Goal: Navigation & Orientation: Find specific page/section

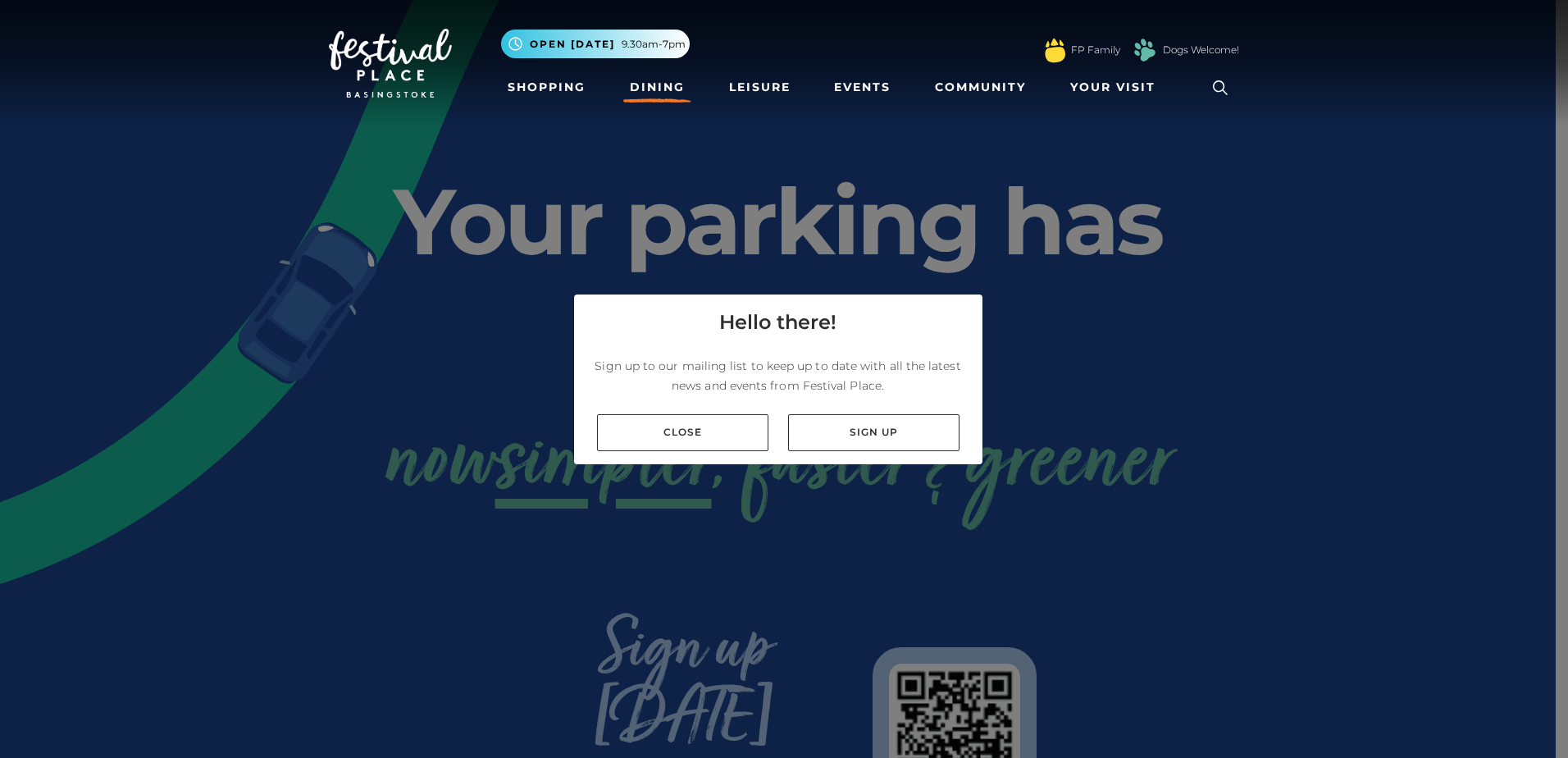
click at [650, 90] on link "Dining" at bounding box center [657, 87] width 68 height 30
click at [710, 435] on link "Close" at bounding box center [683, 432] width 171 height 37
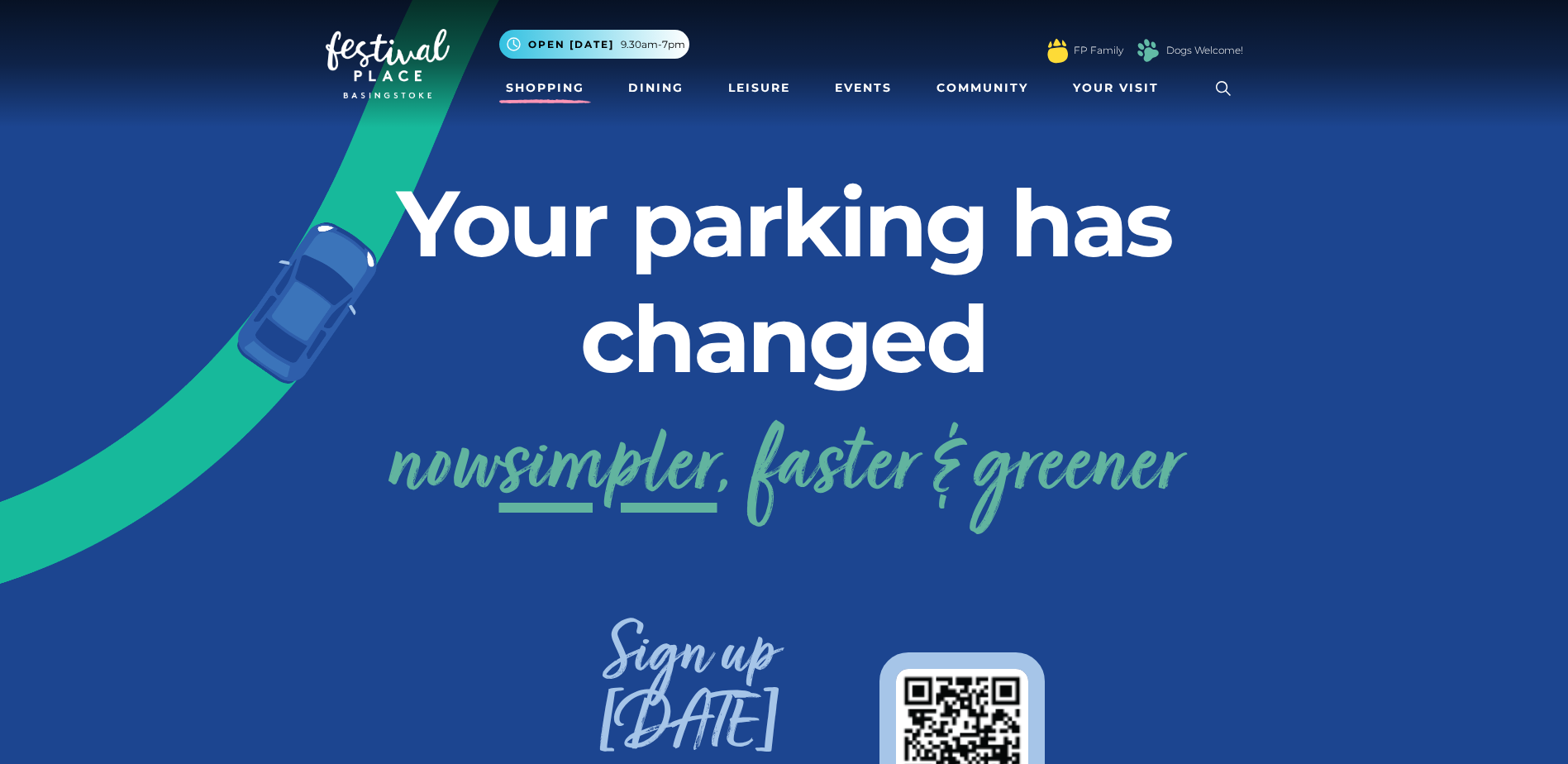
click at [529, 87] on link "Shopping" at bounding box center [545, 88] width 92 height 31
click at [668, 86] on link "Dining" at bounding box center [656, 88] width 68 height 31
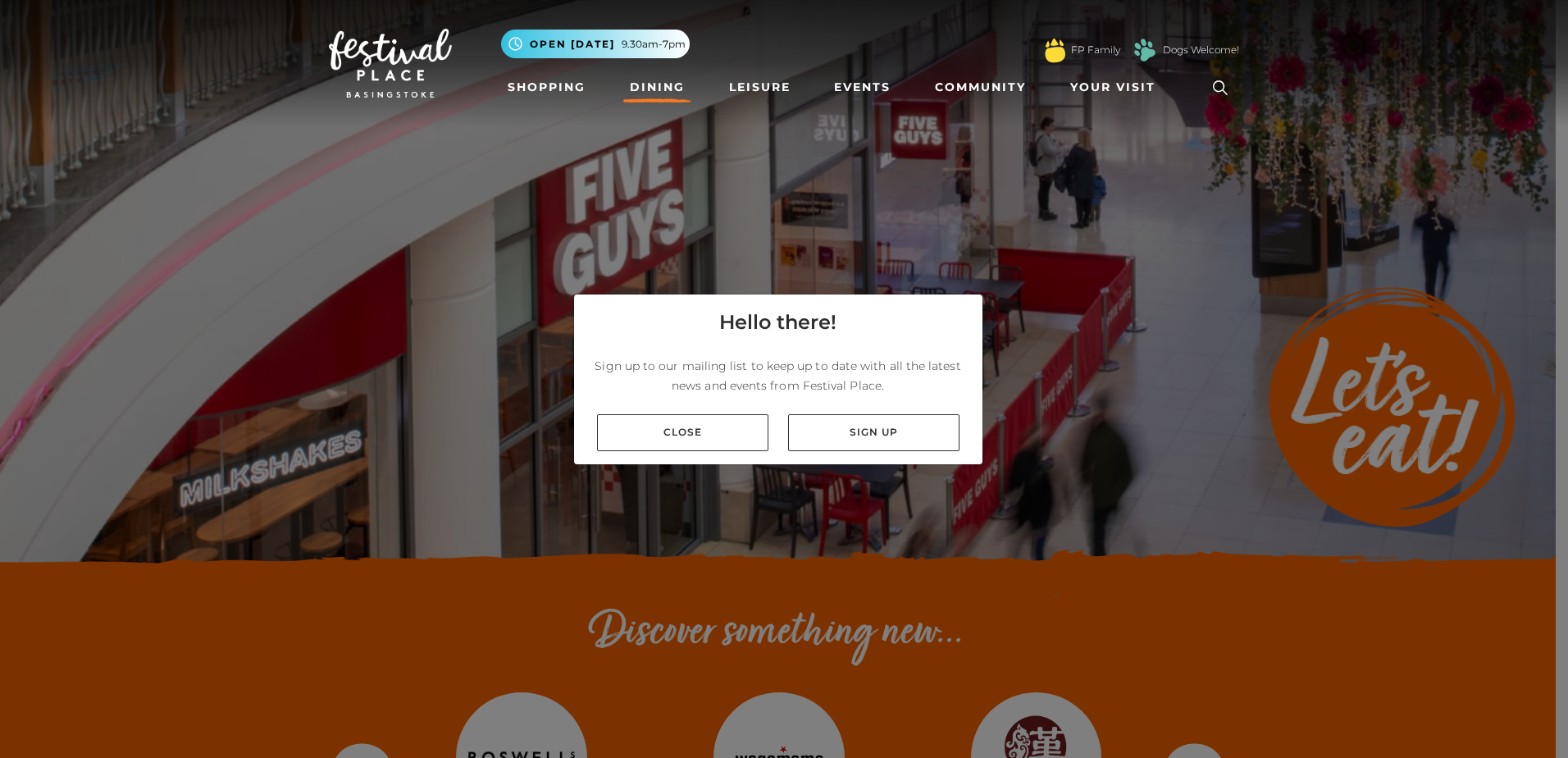
drag, startPoint x: 722, startPoint y: 422, endPoint x: 688, endPoint y: 392, distance: 45.3
click at [721, 422] on link "Close" at bounding box center [683, 432] width 171 height 37
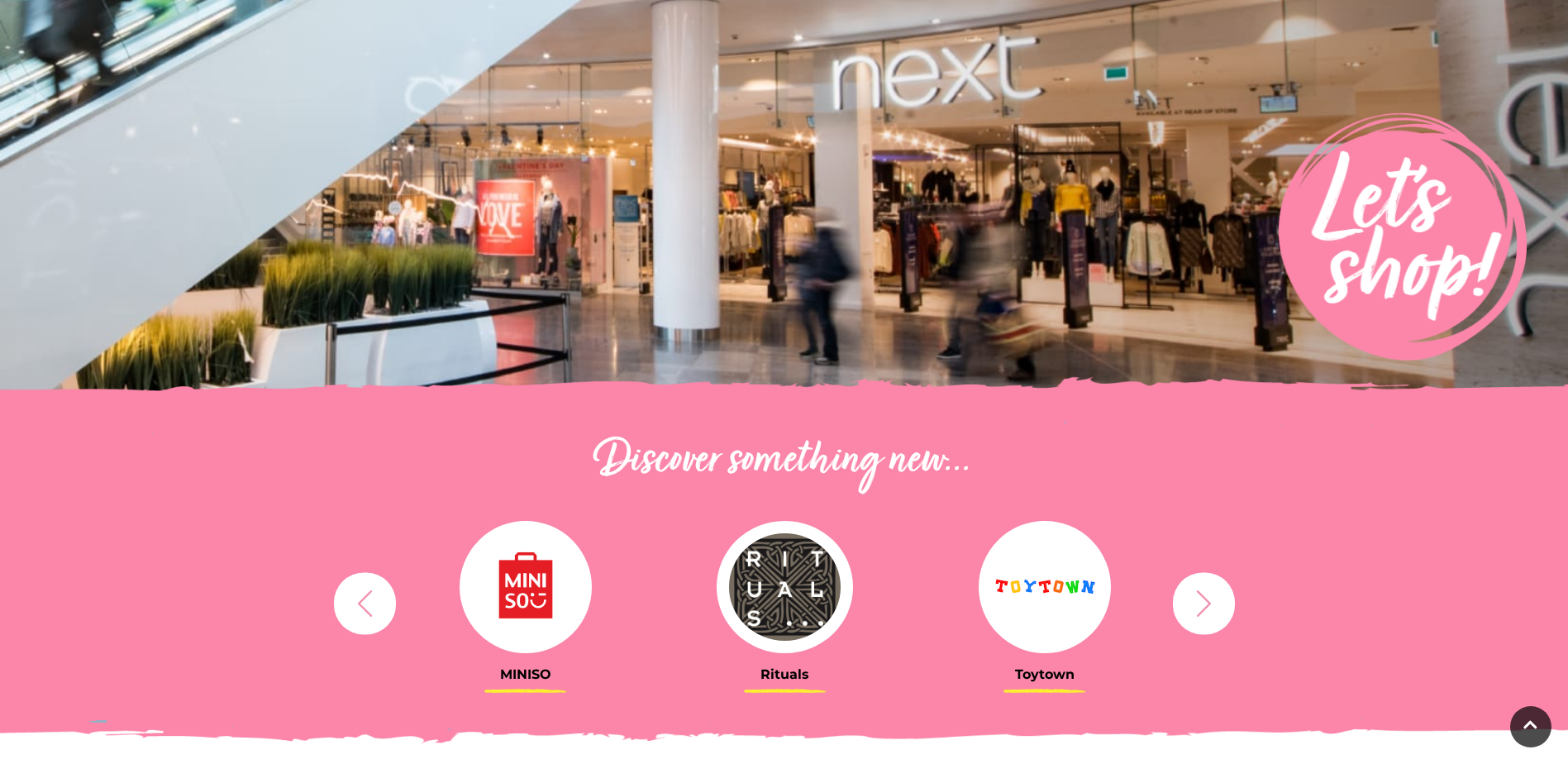
scroll to position [166, 0]
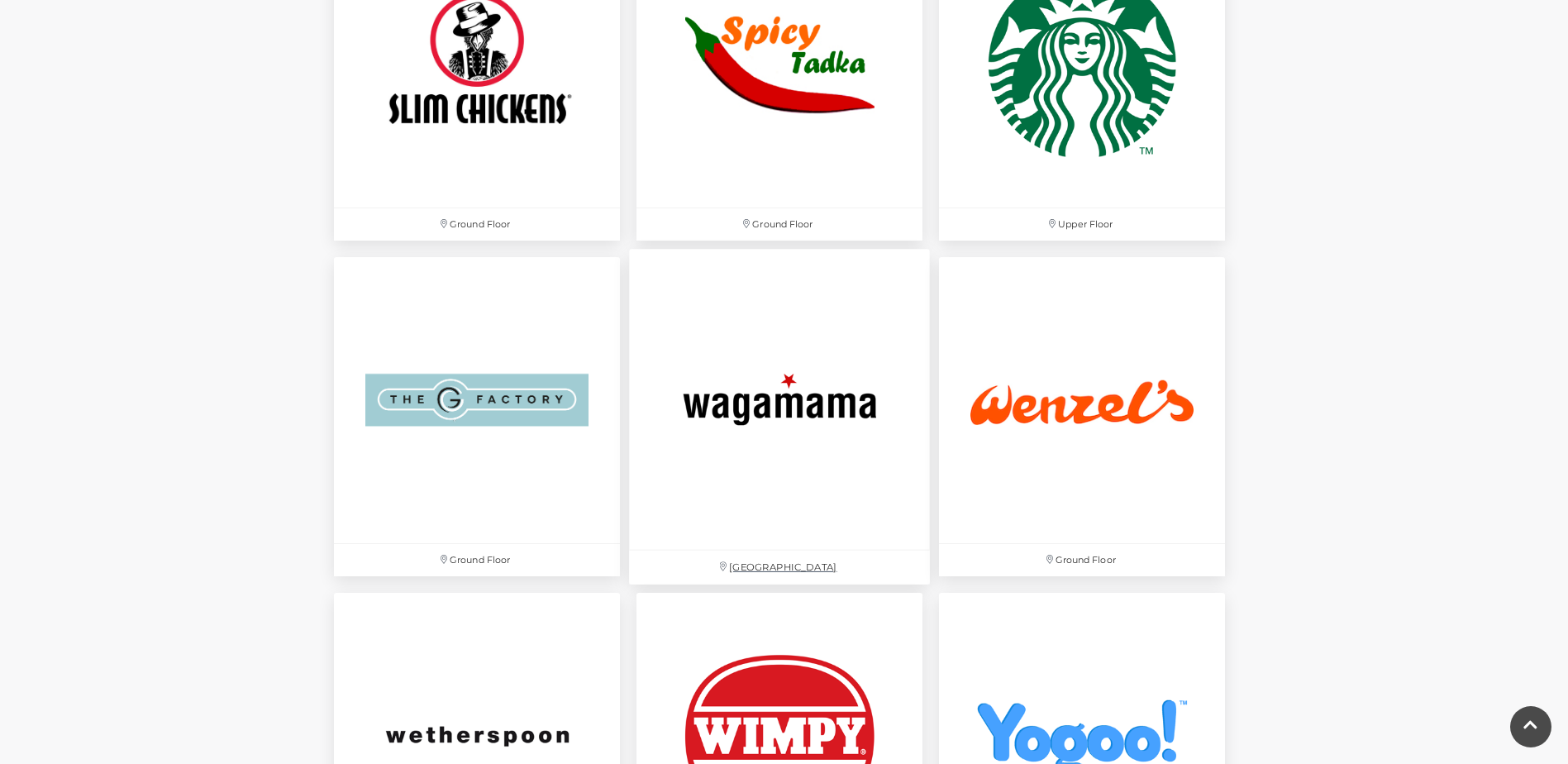
scroll to position [5537, 0]
